Goal: Information Seeking & Learning: Find specific page/section

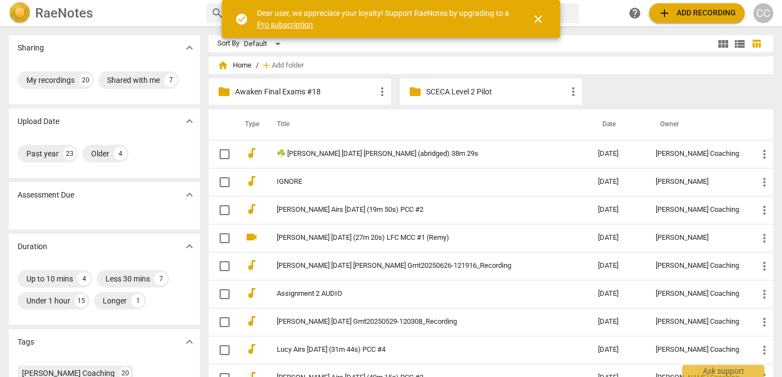
click at [70, 14] on h2 "RaeNotes" at bounding box center [64, 12] width 58 height 15
click at [765, 15] on div "CC" at bounding box center [764, 13] width 20 height 20
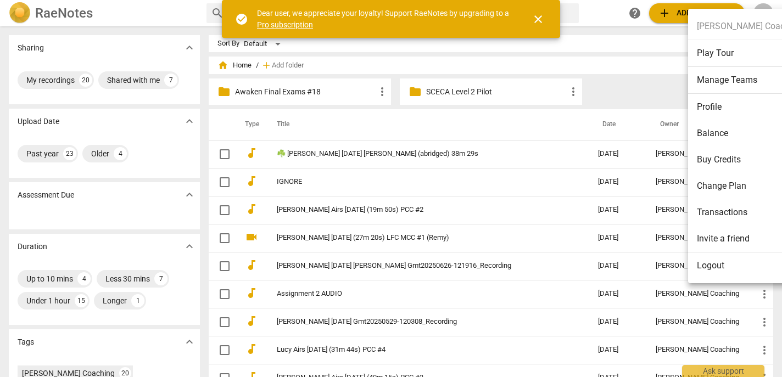
click at [715, 260] on li "Logout" at bounding box center [749, 266] width 123 height 26
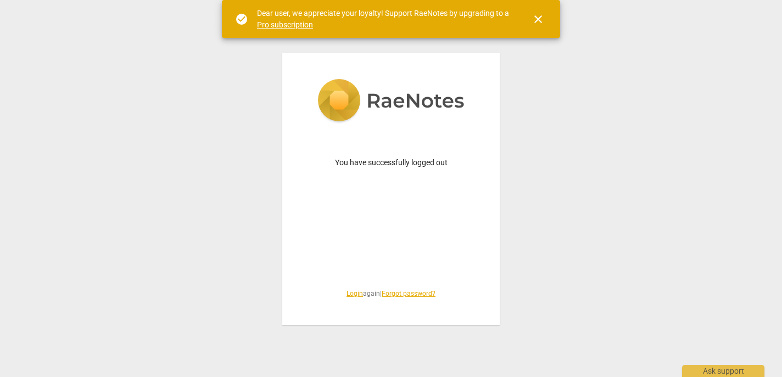
click at [353, 297] on link "Login" at bounding box center [355, 294] width 16 height 8
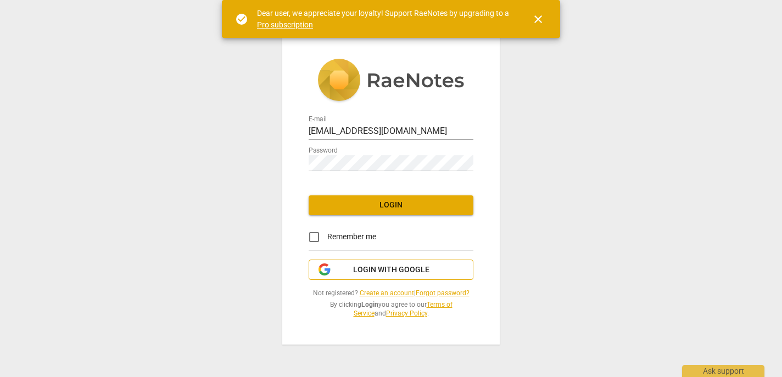
click at [397, 270] on span "Login with Google" at bounding box center [391, 270] width 76 height 11
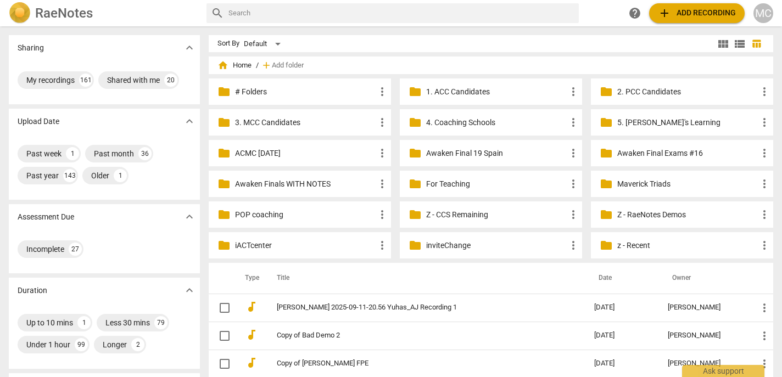
click at [439, 89] on p "1. ACC Candidates" at bounding box center [496, 92] width 141 height 12
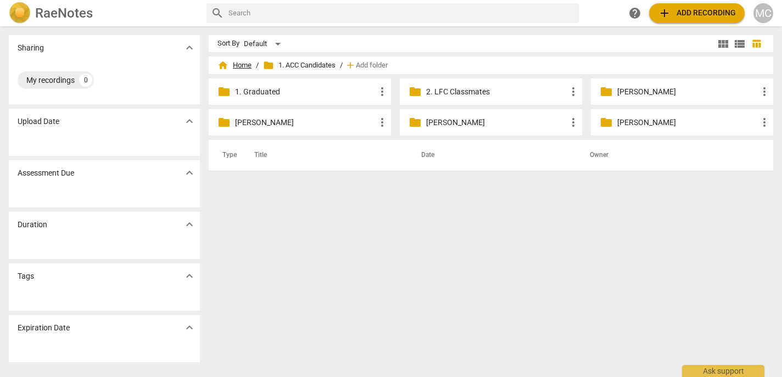
click at [240, 63] on span "home Home" at bounding box center [235, 65] width 34 height 11
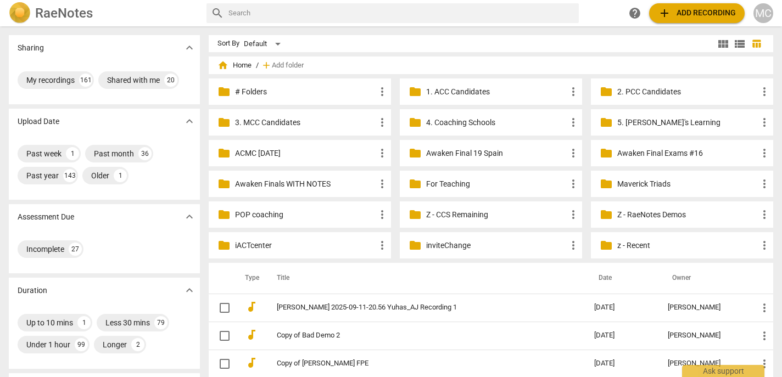
click at [260, 124] on p "3. MCC Candidates" at bounding box center [305, 123] width 141 height 12
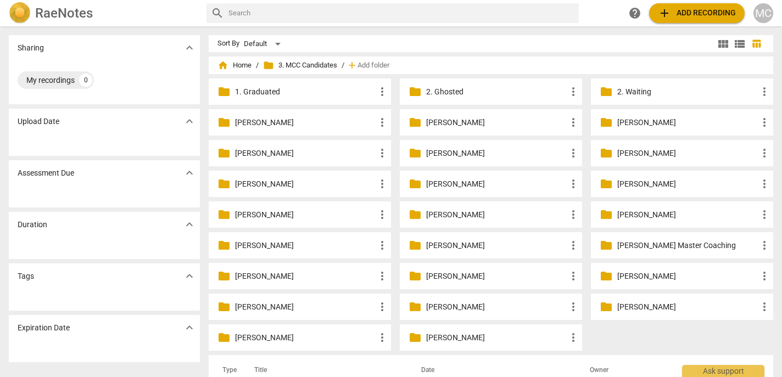
click at [280, 176] on div "folder Gaye Kuelsen more_vert" at bounding box center [300, 184] width 182 height 26
click at [265, 186] on p "Gaye Kuelsen" at bounding box center [305, 185] width 141 height 12
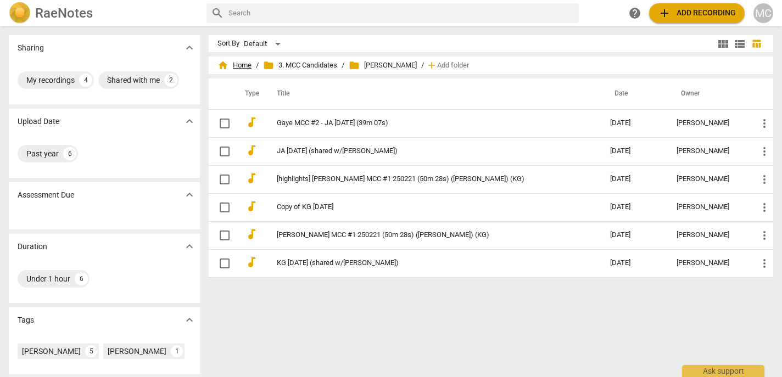
click at [238, 64] on span "home Home" at bounding box center [235, 65] width 34 height 11
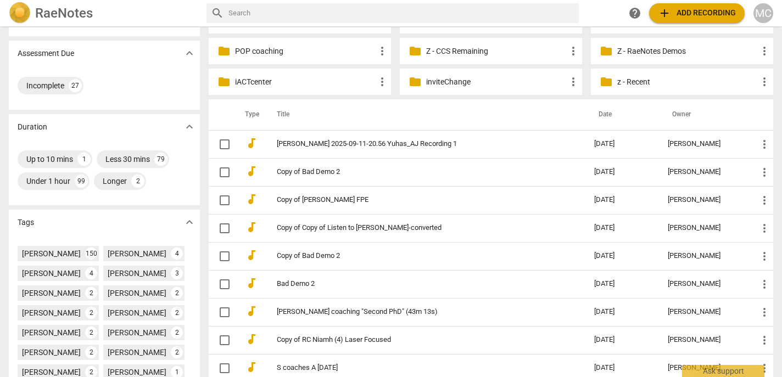
scroll to position [164, 0]
drag, startPoint x: 675, startPoint y: 109, endPoint x: 313, endPoint y: 117, distance: 362.2
click at [313, 117] on tr "Type Title Date Owner" at bounding box center [491, 114] width 565 height 31
click at [318, 119] on th "Title" at bounding box center [425, 114] width 322 height 31
drag, startPoint x: 232, startPoint y: 113, endPoint x: 676, endPoint y: 110, distance: 444.0
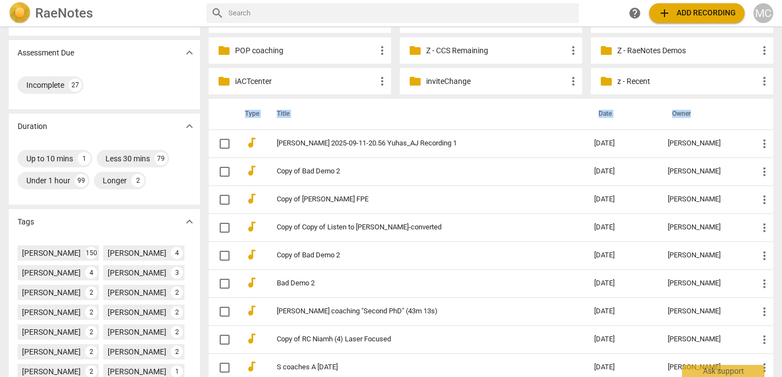
click at [676, 110] on tr "Type Title Date Owner" at bounding box center [491, 114] width 565 height 31
click at [510, 110] on th "Title" at bounding box center [425, 114] width 322 height 31
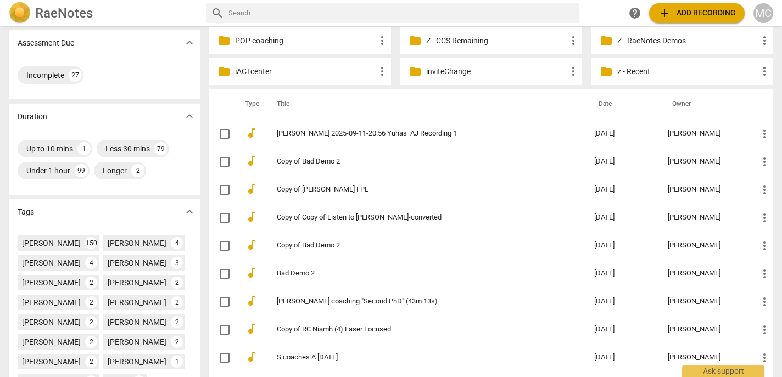
scroll to position [171, 0]
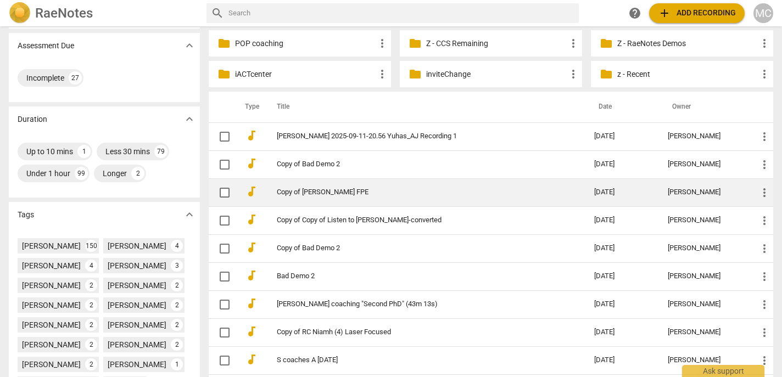
click at [337, 192] on link "Copy of Tracy Davis FPE" at bounding box center [416, 192] width 278 height 8
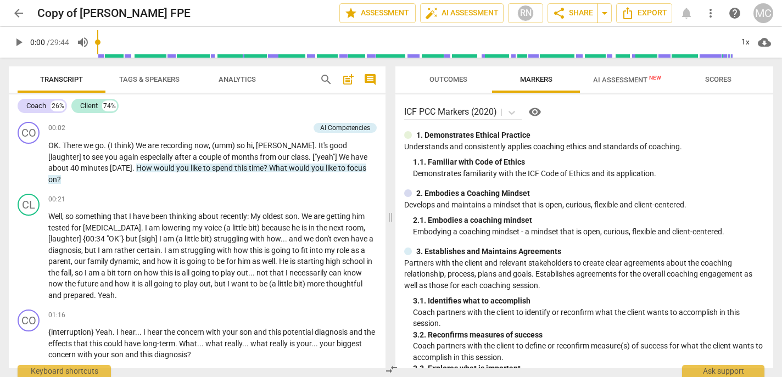
click at [24, 12] on span "arrow_back" at bounding box center [18, 13] width 13 height 13
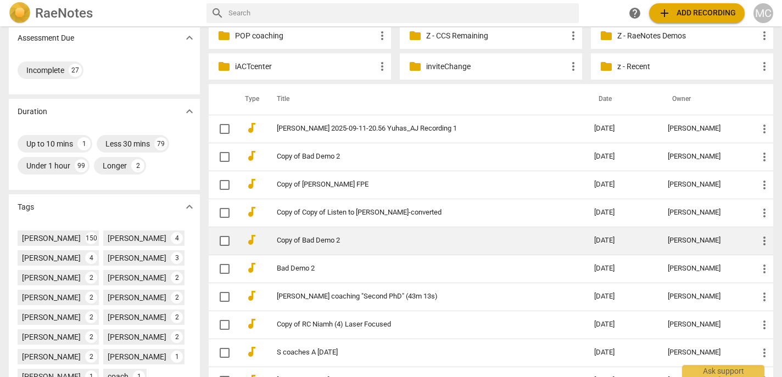
scroll to position [198, 0]
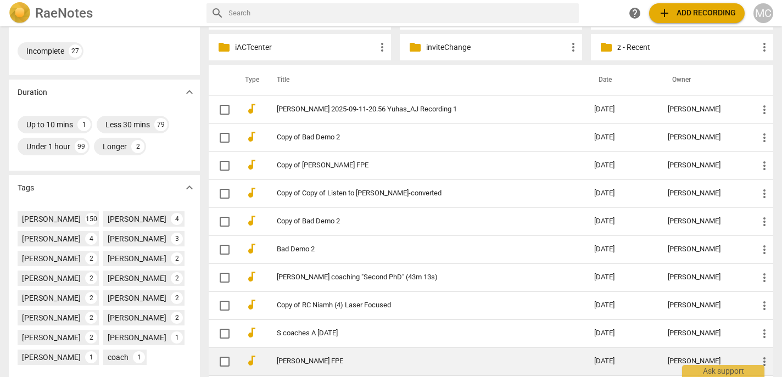
click at [305, 365] on link "Tracy Davis FPE" at bounding box center [416, 362] width 278 height 8
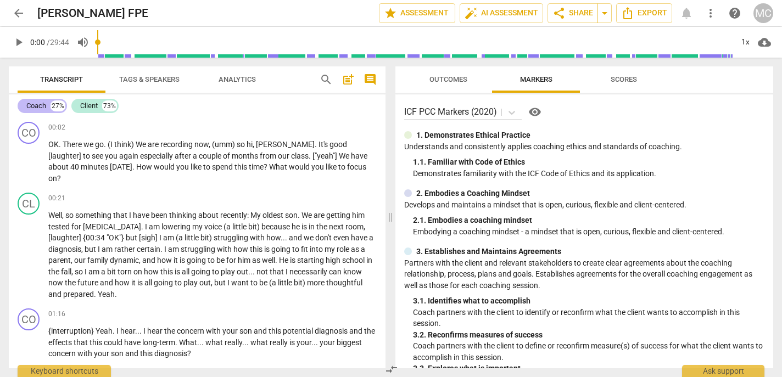
click at [40, 110] on div "Coach" at bounding box center [36, 106] width 20 height 11
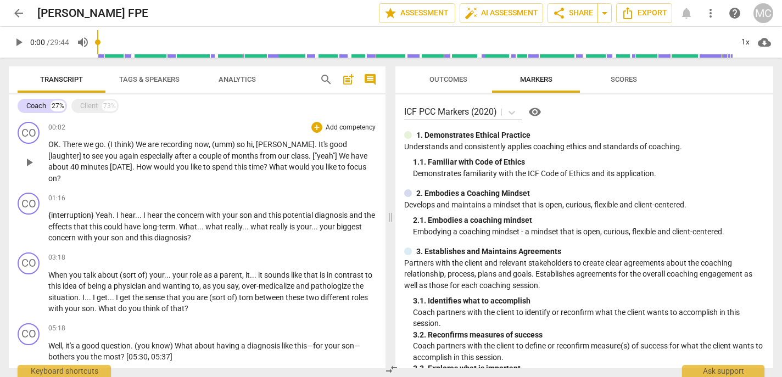
click at [51, 145] on span "OK" at bounding box center [53, 144] width 10 height 9
click at [50, 147] on span "OK" at bounding box center [53, 144] width 10 height 9
paste p
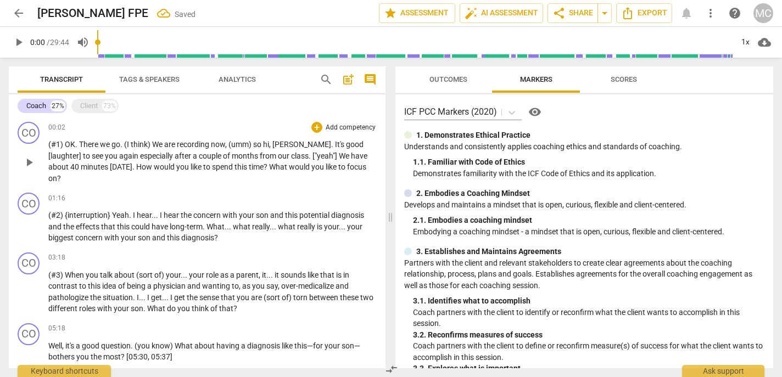
paste p
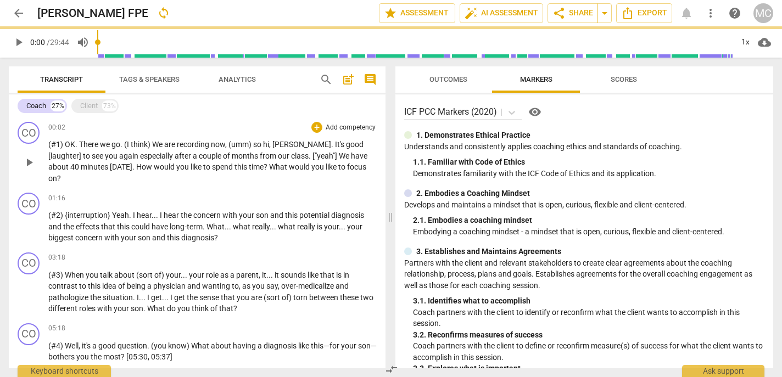
scroll to position [140, 0]
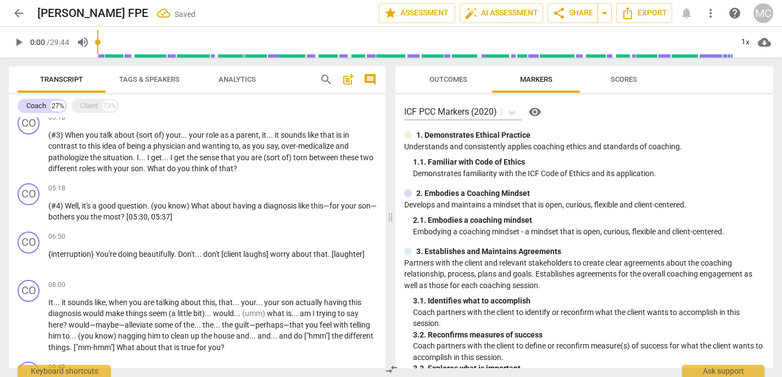
paste p
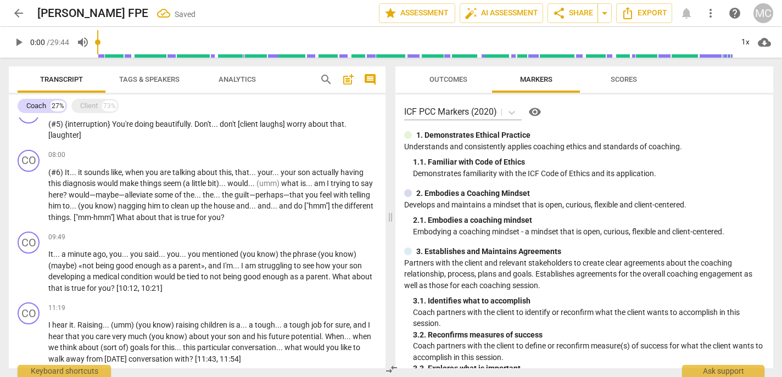
paste p
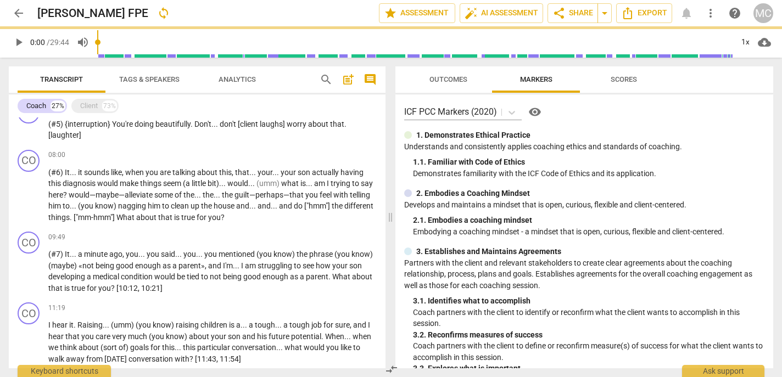
paste p
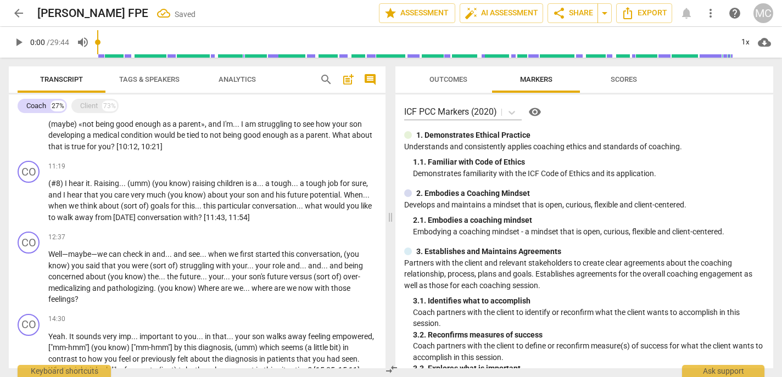
paste p
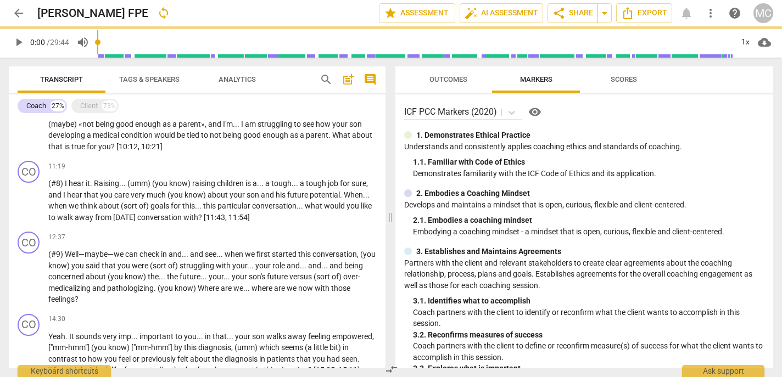
paste p
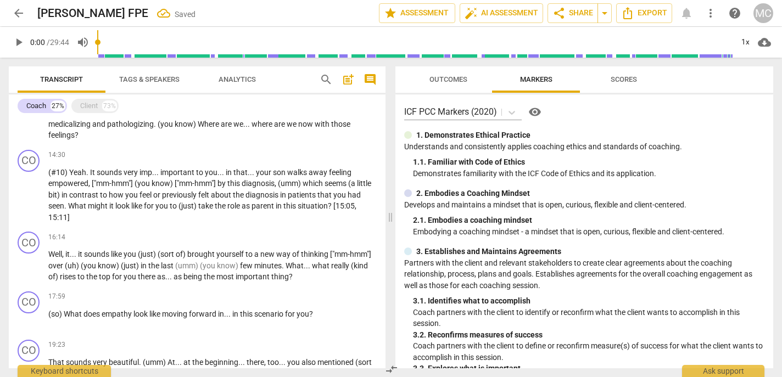
paste p
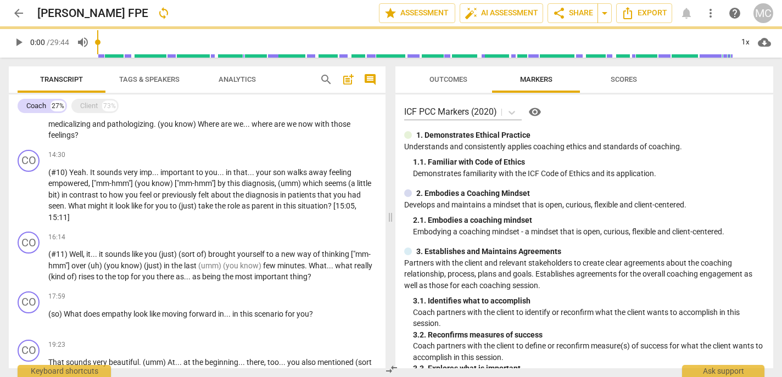
paste p
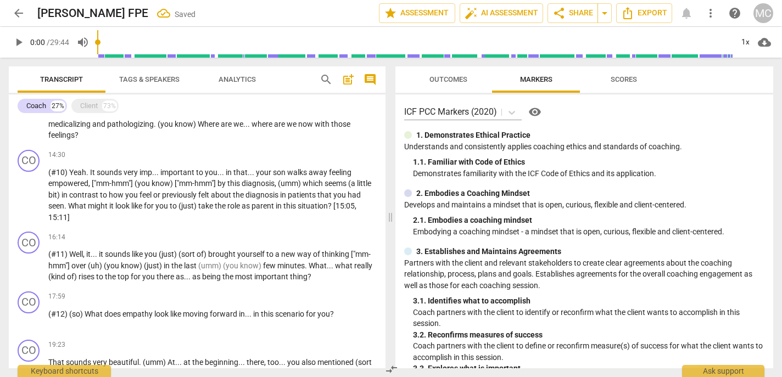
paste p
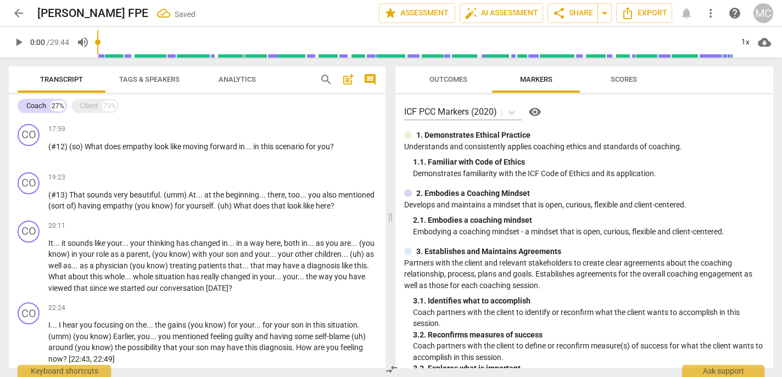
paste p
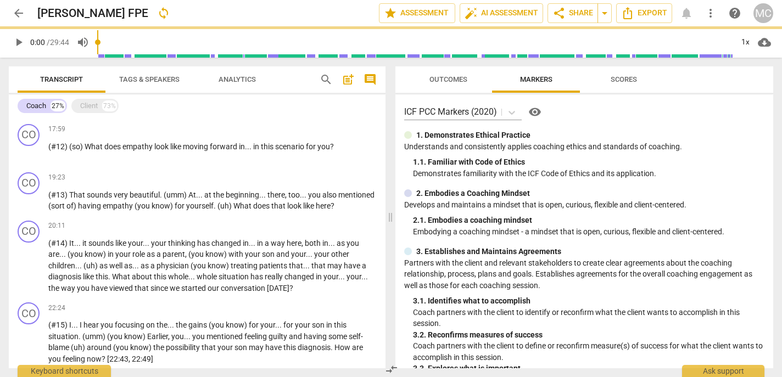
scroll to position [897, 0]
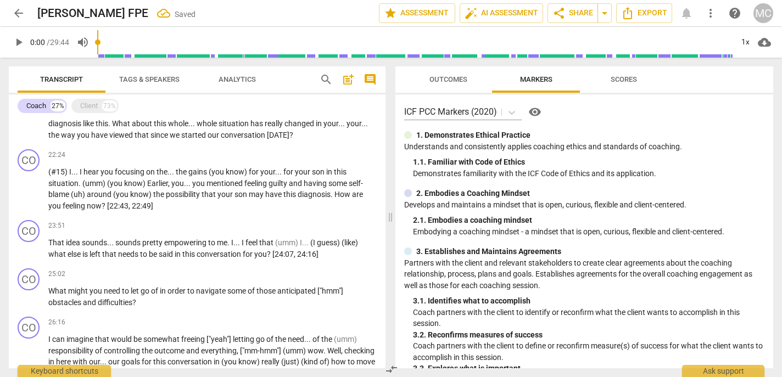
paste p
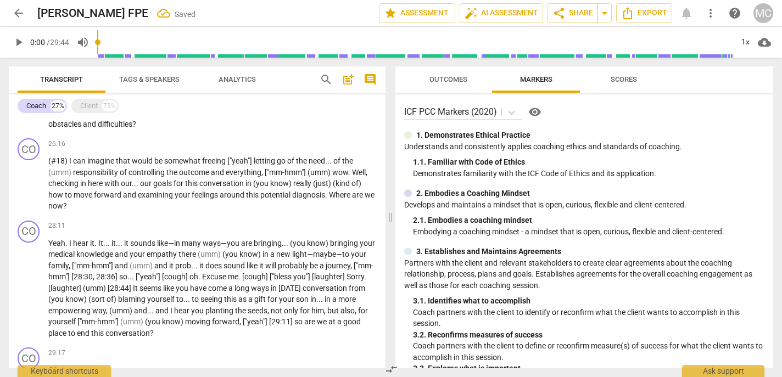
paste p
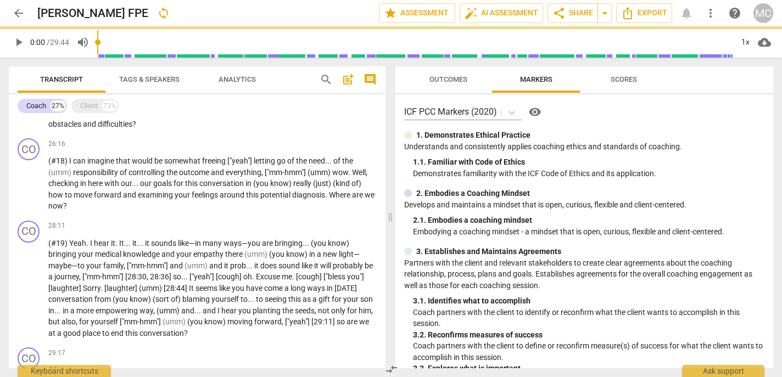
scroll to position [1082, 0]
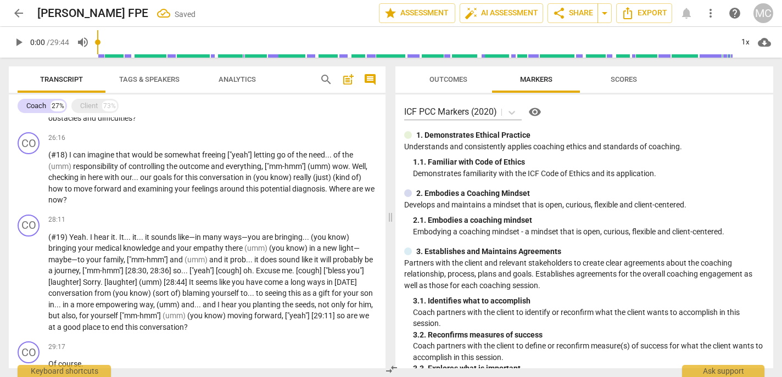
paste p
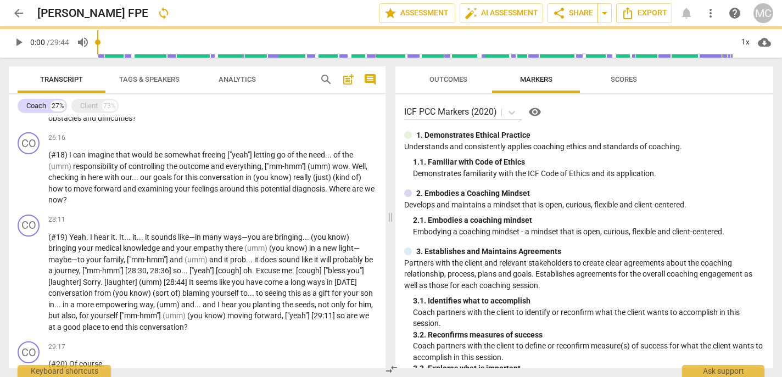
scroll to position [1252, 0]
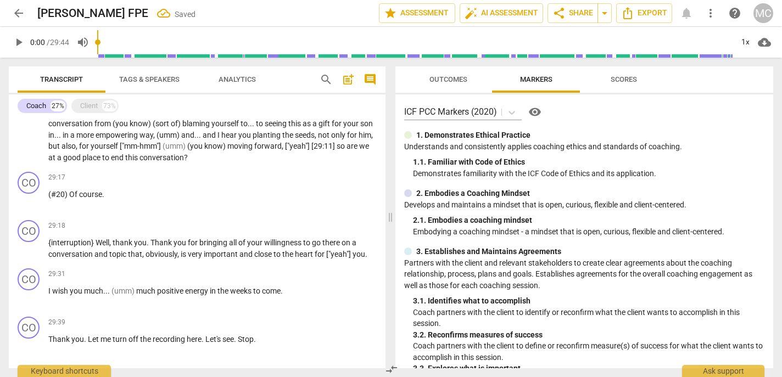
paste p
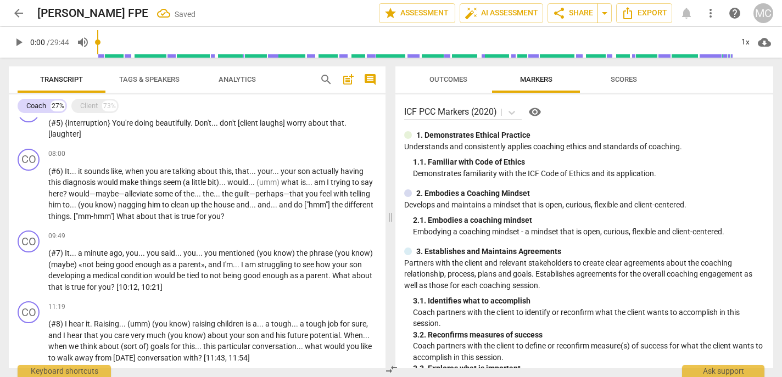
scroll to position [0, 0]
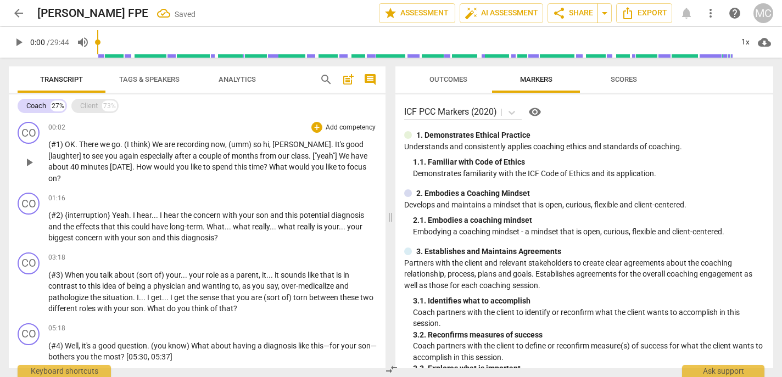
click at [97, 103] on div "Client" at bounding box center [89, 106] width 18 height 11
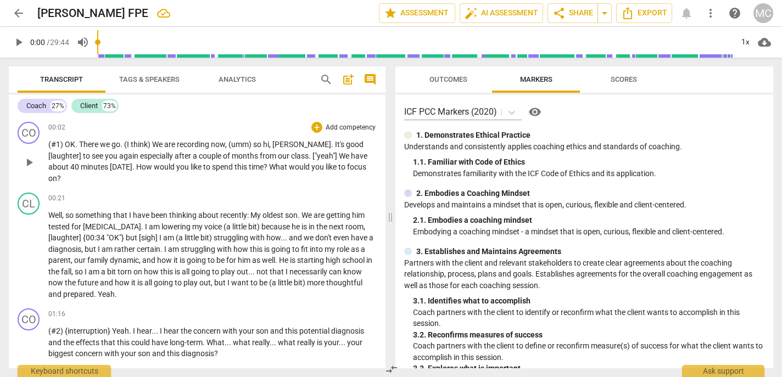
click at [17, 8] on span "arrow_back" at bounding box center [18, 13] width 13 height 13
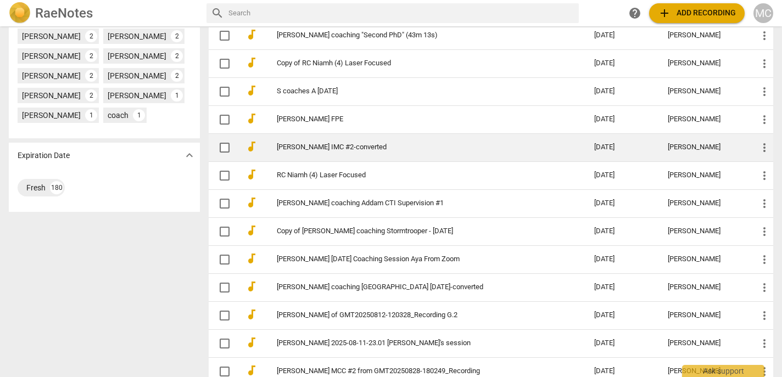
scroll to position [529, 0]
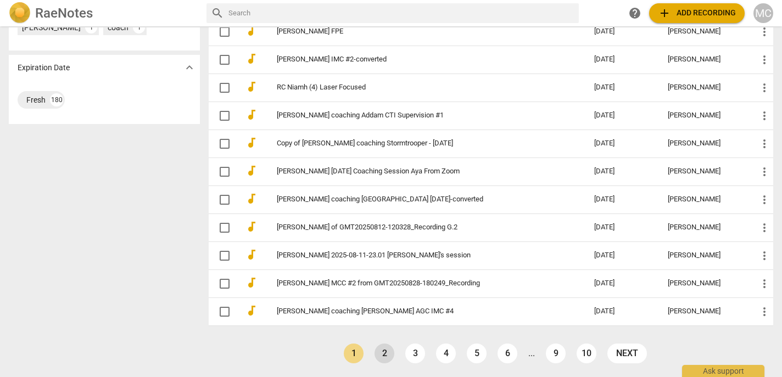
click at [385, 351] on link "2" at bounding box center [385, 354] width 20 height 20
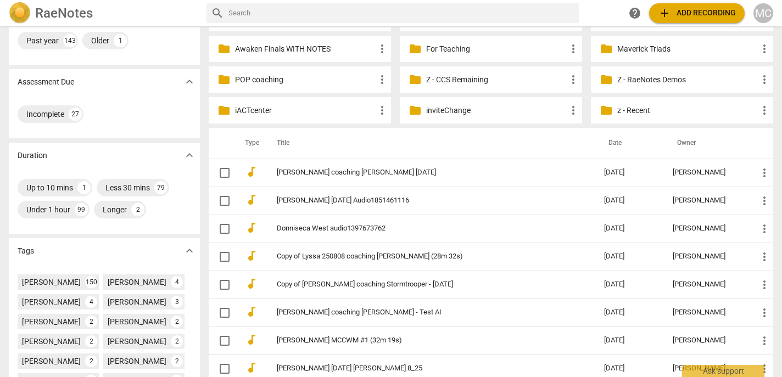
scroll to position [137, 0]
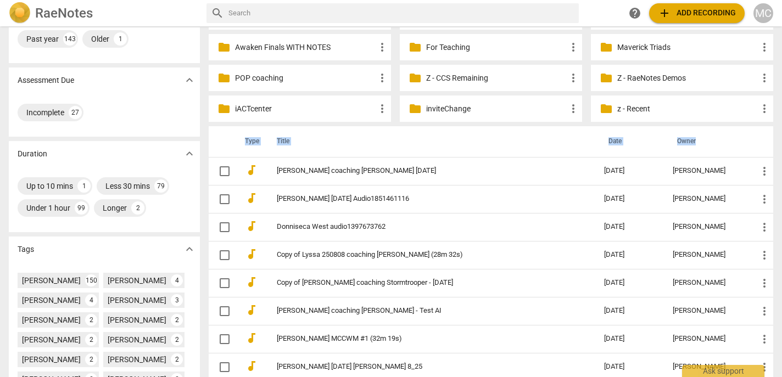
drag, startPoint x: 691, startPoint y: 141, endPoint x: 214, endPoint y: 145, distance: 476.4
click at [214, 145] on tr "Type Title Date Owner" at bounding box center [491, 141] width 565 height 31
click at [392, 137] on th "Title" at bounding box center [430, 141] width 332 height 31
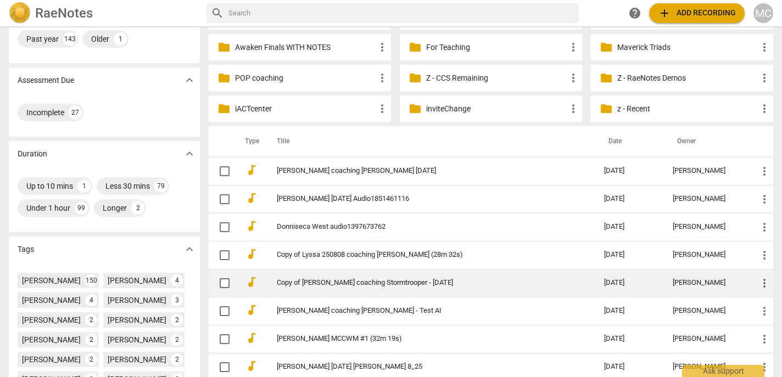
scroll to position [529, 0]
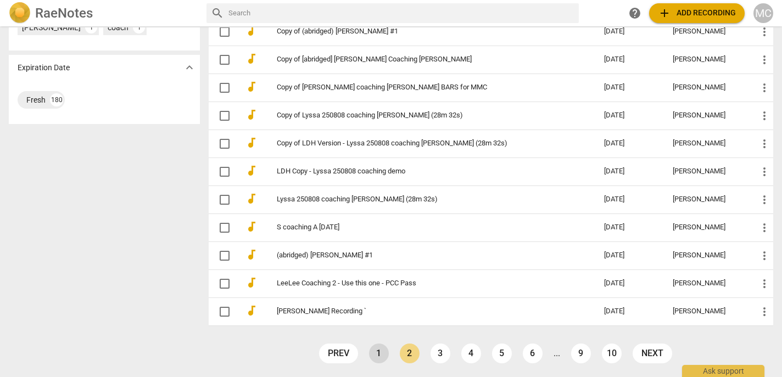
click at [374, 352] on link "1" at bounding box center [379, 354] width 20 height 20
